Goal: Task Accomplishment & Management: Complete application form

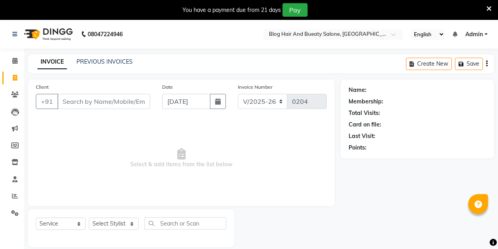
select select "8741"
select select "service"
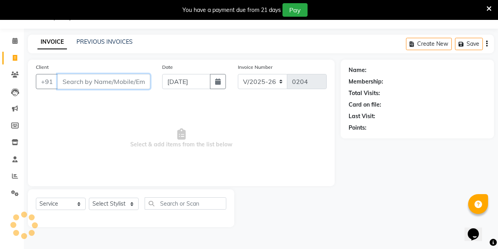
scroll to position [20, 0]
click at [154, 129] on span "Select & add items from the list below" at bounding box center [181, 139] width 291 height 80
click at [113, 118] on span "Select & add items from the list below" at bounding box center [181, 139] width 291 height 80
click at [111, 86] on input "Client" at bounding box center [103, 81] width 93 height 15
type input "7025018371"
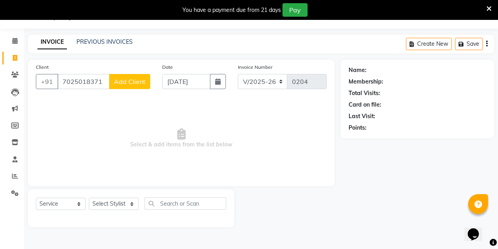
click at [140, 82] on span "Add Client" at bounding box center [129, 82] width 31 height 8
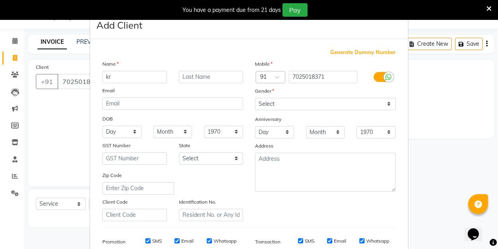
type input "k"
type input "[DEMOGRAPHIC_DATA]"
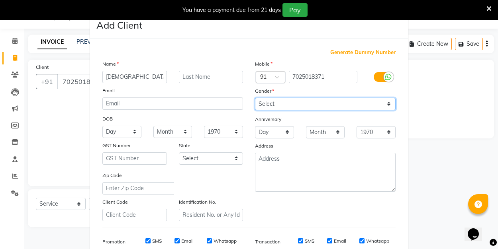
click at [266, 103] on select "Select [DEMOGRAPHIC_DATA] [DEMOGRAPHIC_DATA] Other Prefer Not To Say" at bounding box center [325, 104] width 141 height 12
select select "[DEMOGRAPHIC_DATA]"
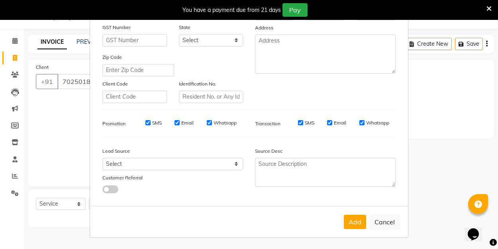
scroll to position [118, 0]
click at [352, 219] on button "Add" at bounding box center [355, 222] width 22 height 14
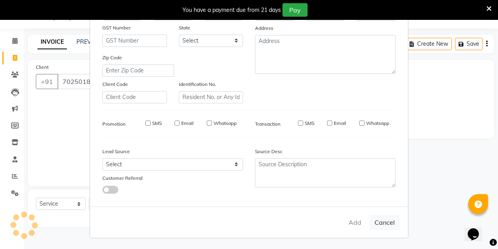
select select
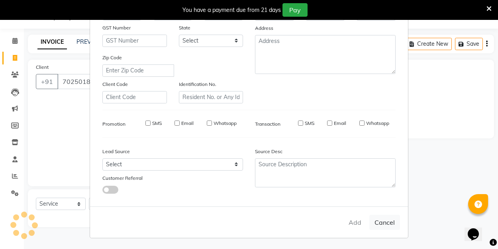
select select
checkbox input "false"
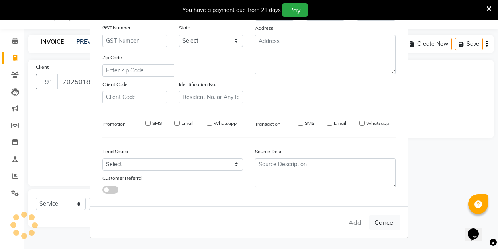
checkbox input "false"
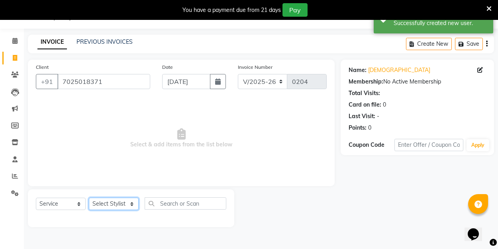
select select "90661"
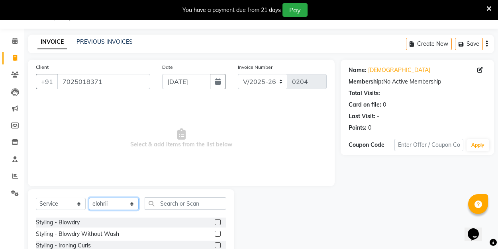
scroll to position [42, 0]
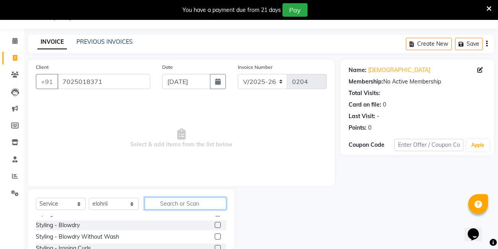
click at [186, 202] on input "text" at bounding box center [186, 204] width 82 height 12
type input "e"
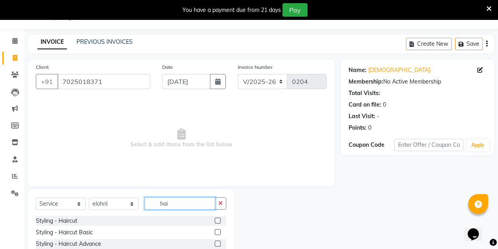
scroll to position [0, 0]
type input "hai"
click at [219, 220] on label at bounding box center [218, 221] width 6 height 6
click at [219, 220] on input "checkbox" at bounding box center [217, 221] width 5 height 5
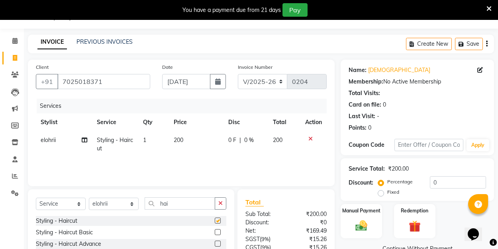
checkbox input "false"
click at [177, 205] on input "hai" at bounding box center [180, 204] width 70 height 12
type input "h"
click at [356, 218] on div "Manual Payment" at bounding box center [361, 221] width 43 height 36
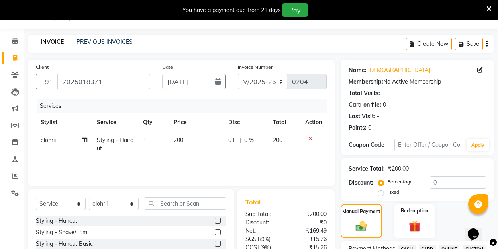
scroll to position [55, 0]
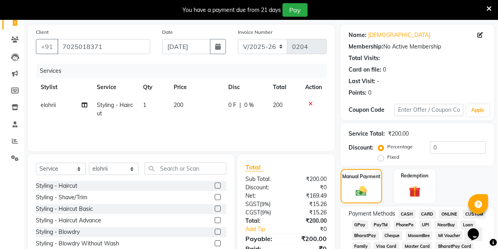
click at [426, 226] on span "UPI" at bounding box center [425, 225] width 12 height 9
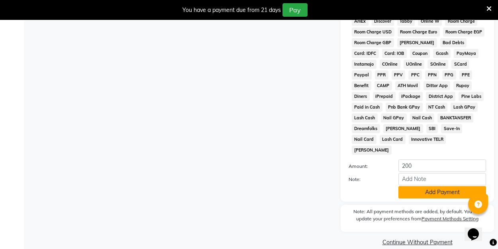
click at [412, 186] on button "Add Payment" at bounding box center [442, 192] width 88 height 12
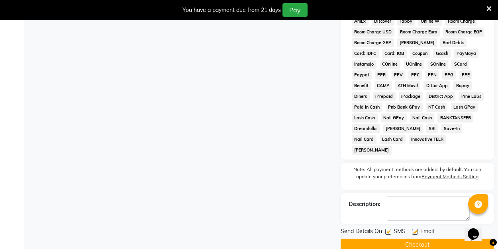
scroll to position [402, 0]
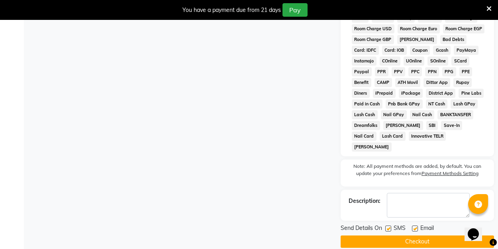
click at [414, 226] on label at bounding box center [415, 229] width 6 height 6
click at [414, 227] on input "checkbox" at bounding box center [414, 229] width 5 height 5
checkbox input "false"
click at [415, 236] on button "Checkout" at bounding box center [416, 242] width 153 height 12
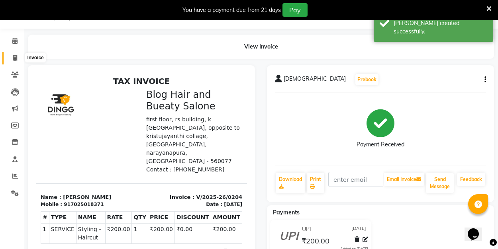
click at [14, 57] on icon at bounding box center [15, 58] width 4 height 6
select select "8741"
select select "service"
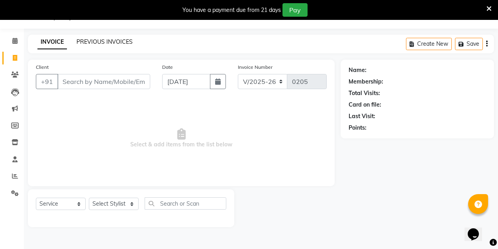
click at [124, 43] on link "PREVIOUS INVOICES" at bounding box center [104, 41] width 56 height 7
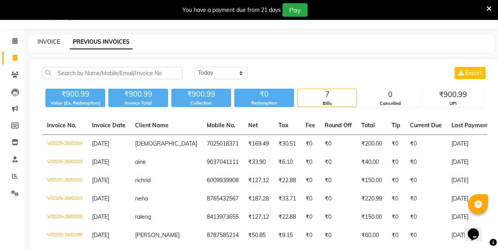
click at [49, 41] on link "INVOICE" at bounding box center [48, 41] width 23 height 7
select select "service"
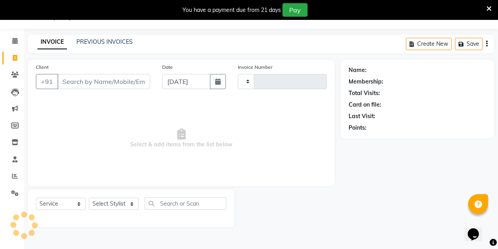
type input "0205"
select select "8741"
click at [128, 166] on span "Select & add items from the list below" at bounding box center [181, 139] width 291 height 80
click at [85, 123] on span "Select & add items from the list below" at bounding box center [181, 139] width 291 height 80
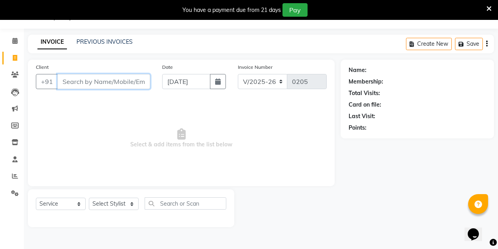
click at [108, 83] on input "Client" at bounding box center [103, 81] width 93 height 15
click at [86, 123] on span "Select & add items from the list below" at bounding box center [181, 139] width 291 height 80
click at [108, 42] on link "PREVIOUS INVOICES" at bounding box center [104, 41] width 56 height 7
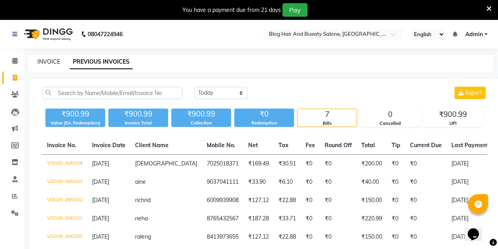
click at [54, 60] on link "INVOICE" at bounding box center [48, 61] width 23 height 7
select select "service"
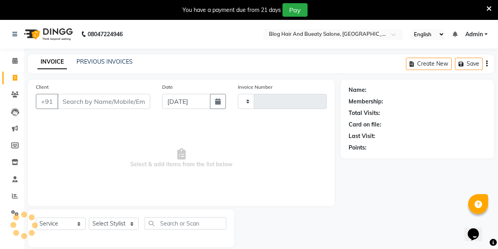
type input "0205"
select select "8741"
click at [97, 147] on span "Select & add items from the list below" at bounding box center [181, 159] width 291 height 80
click at [72, 143] on span "Select & add items from the list below" at bounding box center [181, 159] width 291 height 80
click at [108, 60] on link "PREVIOUS INVOICES" at bounding box center [104, 61] width 56 height 7
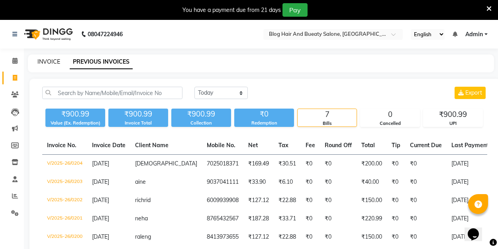
click at [43, 59] on link "INVOICE" at bounding box center [48, 61] width 23 height 7
select select "8741"
select select "service"
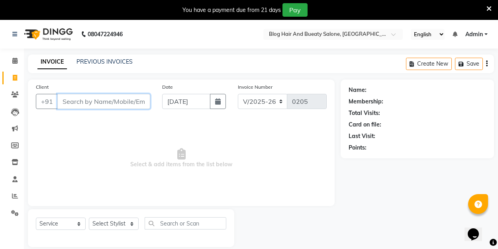
click at [92, 104] on input "Client" at bounding box center [103, 101] width 93 height 15
type input "9810016299"
click at [125, 98] on span "Add Client" at bounding box center [129, 102] width 31 height 8
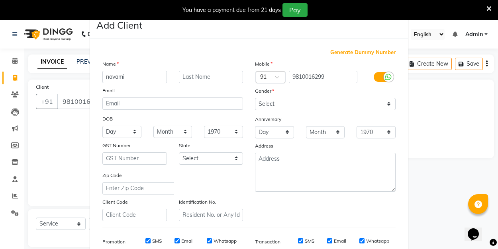
type input "navami"
select select "[DEMOGRAPHIC_DATA]"
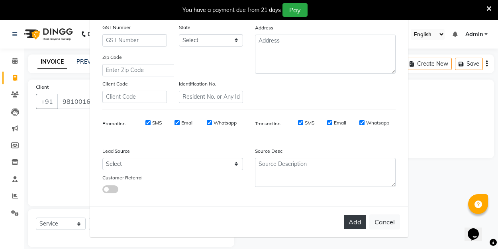
scroll to position [118, 0]
click at [360, 225] on button "Add" at bounding box center [355, 222] width 22 height 14
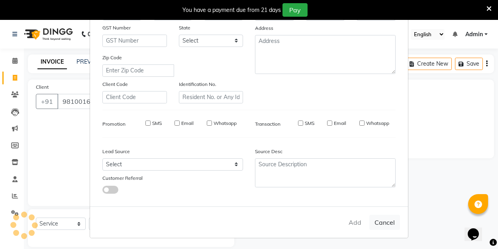
select select
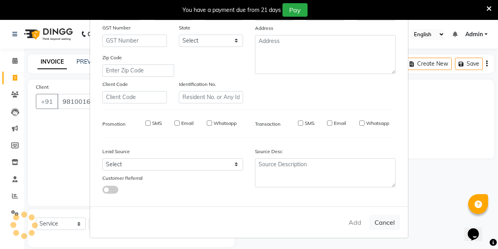
select select
checkbox input "false"
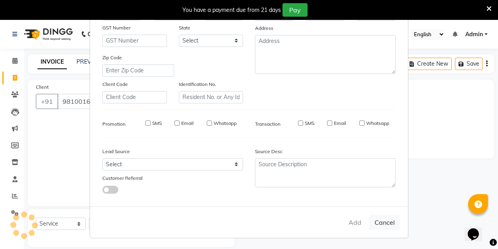
checkbox input "false"
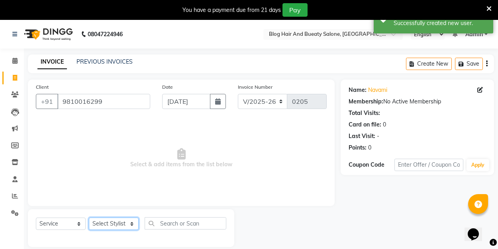
select select "89034"
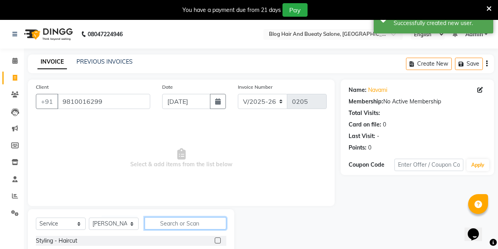
click at [174, 223] on input "text" at bounding box center [186, 223] width 82 height 12
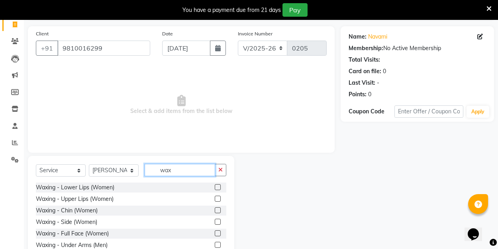
scroll to position [70, 0]
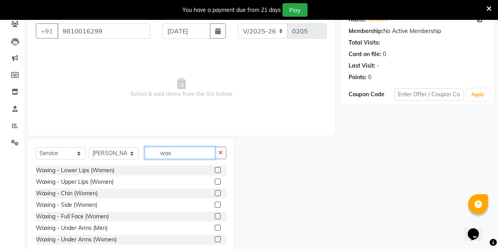
type input "wax"
click at [218, 193] on label at bounding box center [218, 193] width 6 height 6
click at [218, 193] on input "checkbox" at bounding box center [217, 193] width 5 height 5
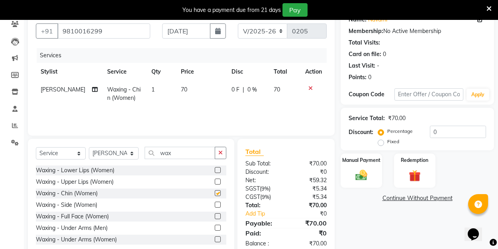
checkbox input "false"
click at [218, 182] on label at bounding box center [218, 182] width 6 height 6
click at [218, 182] on input "checkbox" at bounding box center [217, 182] width 5 height 5
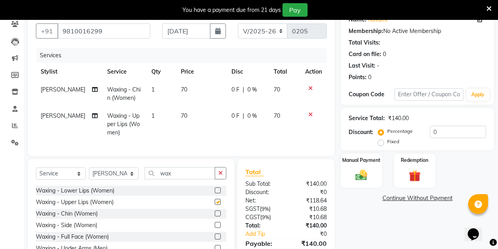
checkbox input "false"
click at [217, 225] on label at bounding box center [218, 224] width 6 height 6
click at [217, 225] on input "checkbox" at bounding box center [217, 224] width 5 height 5
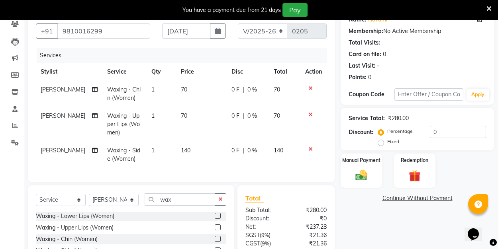
checkbox input "false"
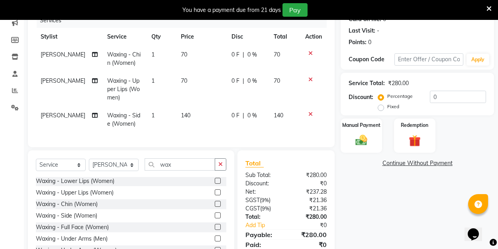
scroll to position [117, 0]
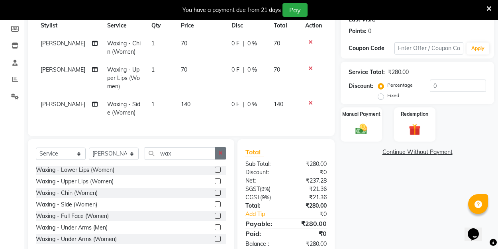
click at [220, 152] on icon "button" at bounding box center [220, 154] width 4 height 6
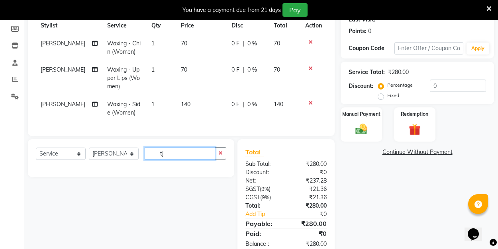
scroll to position [0, 0]
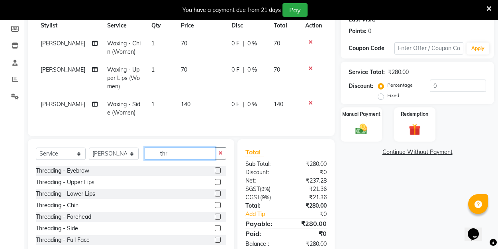
type input "the"
drag, startPoint x: 220, startPoint y: 152, endPoint x: 217, endPoint y: 170, distance: 18.2
click at [217, 170] on label at bounding box center [218, 171] width 6 height 6
click at [217, 170] on input "checkbox" at bounding box center [217, 170] width 5 height 5
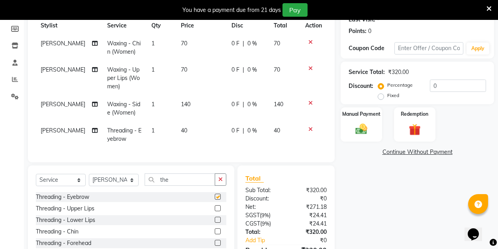
checkbox input "false"
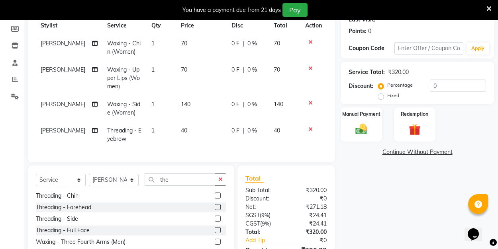
scroll to position [40, 0]
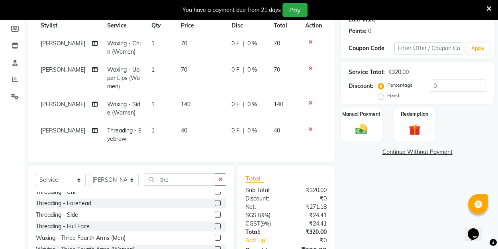
click at [217, 204] on label at bounding box center [218, 203] width 6 height 6
click at [217, 204] on input "checkbox" at bounding box center [217, 203] width 5 height 5
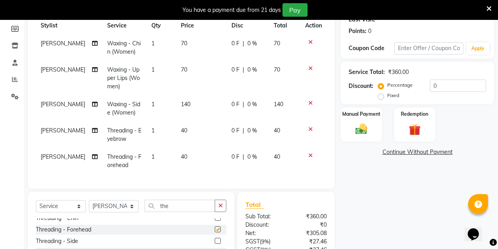
checkbox input "false"
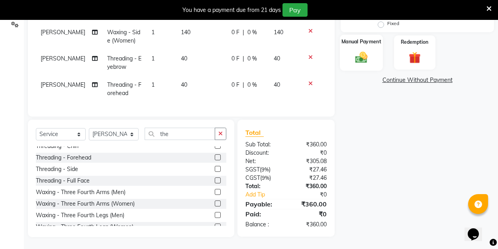
click at [378, 52] on div "Manual Payment" at bounding box center [361, 53] width 43 height 36
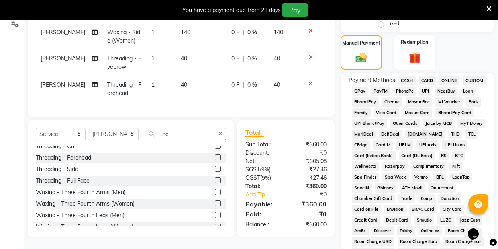
click at [422, 92] on span "UPI" at bounding box center [425, 91] width 12 height 9
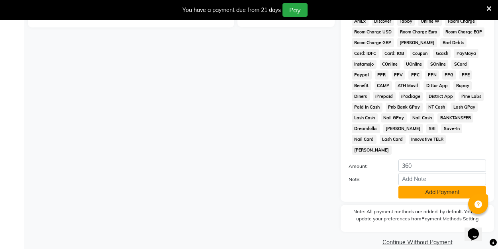
click at [419, 186] on button "Add Payment" at bounding box center [442, 192] width 88 height 12
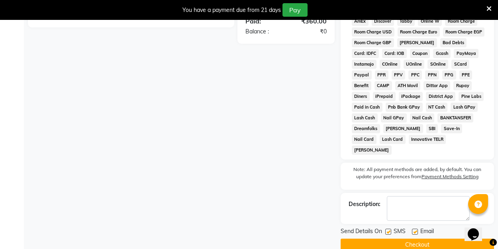
scroll to position [402, 0]
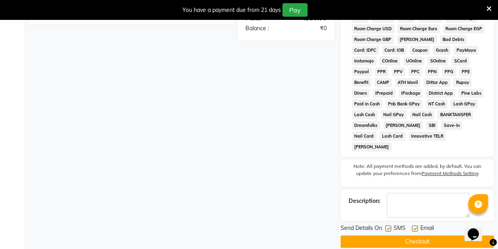
click at [416, 226] on label at bounding box center [415, 229] width 6 height 6
click at [416, 227] on input "checkbox" at bounding box center [414, 229] width 5 height 5
checkbox input "false"
click at [394, 236] on button "Checkout" at bounding box center [416, 242] width 153 height 12
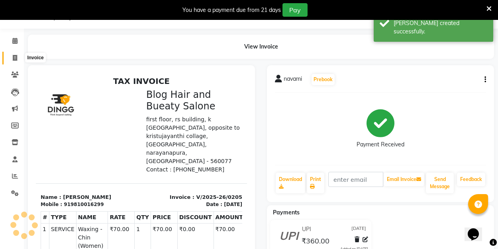
click at [14, 57] on icon at bounding box center [15, 58] width 4 height 6
select select "8741"
select select "service"
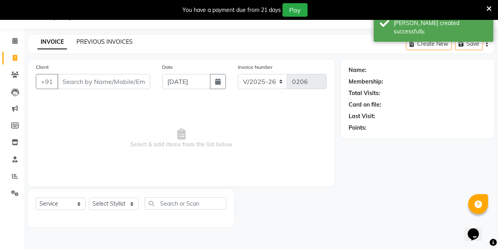
click at [116, 41] on link "PREVIOUS INVOICES" at bounding box center [104, 41] width 56 height 7
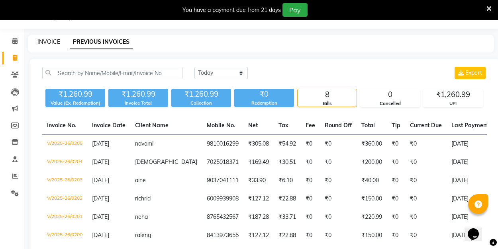
click at [54, 41] on link "INVOICE" at bounding box center [48, 41] width 23 height 7
select select "8741"
select select "service"
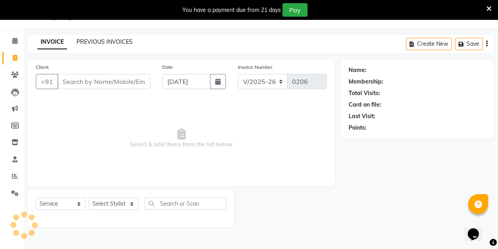
click at [94, 45] on link "PREVIOUS INVOICES" at bounding box center [104, 41] width 56 height 7
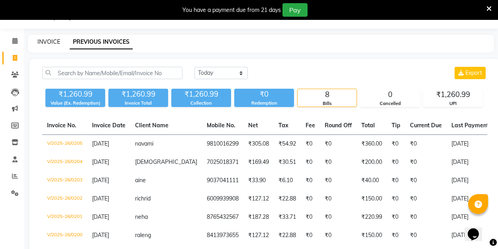
click at [53, 41] on link "INVOICE" at bounding box center [48, 41] width 23 height 7
select select "service"
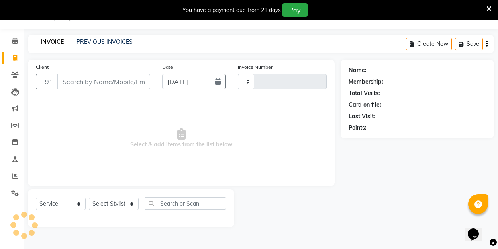
type input "0206"
select select "8741"
click at [123, 41] on link "PREVIOUS INVOICES" at bounding box center [104, 41] width 56 height 7
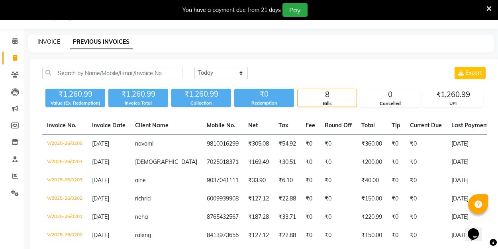
click at [53, 42] on link "INVOICE" at bounding box center [48, 41] width 23 height 7
select select "service"
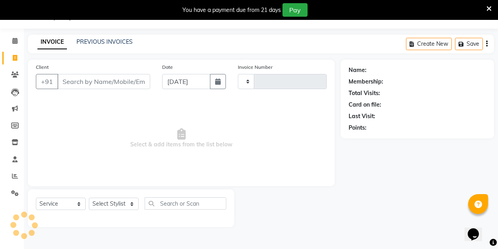
type input "0206"
select select "8741"
